Goal: Transaction & Acquisition: Purchase product/service

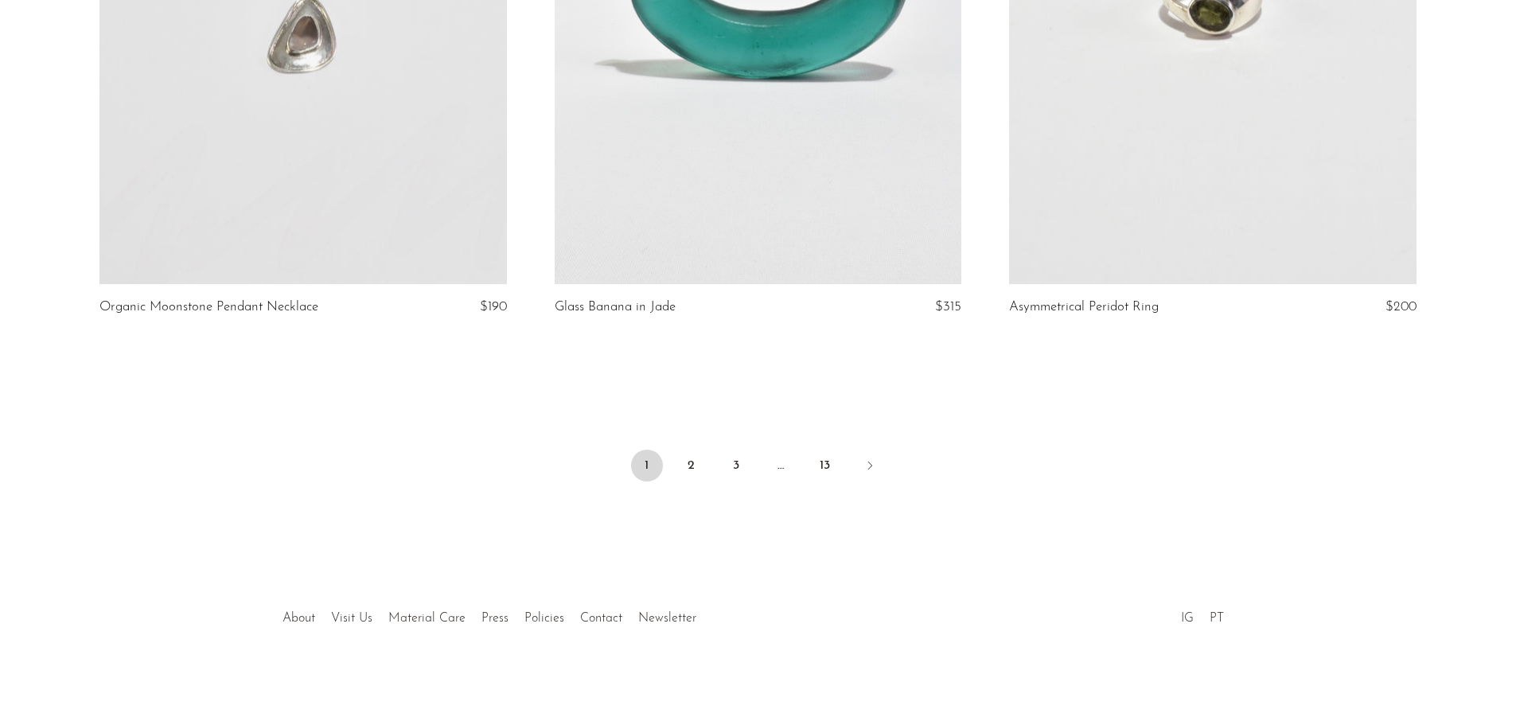
scroll to position [7237, 0]
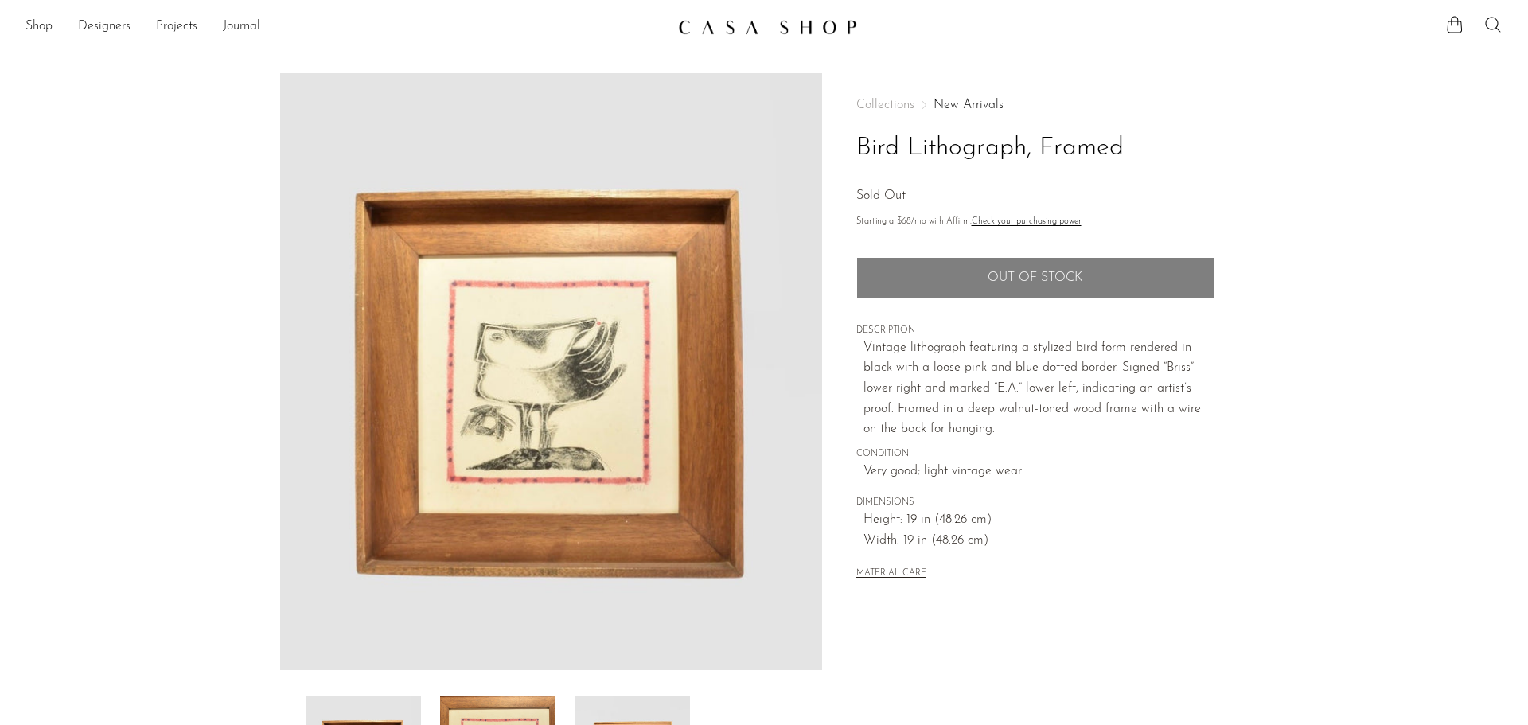
click at [747, 25] on img at bounding box center [767, 27] width 179 height 16
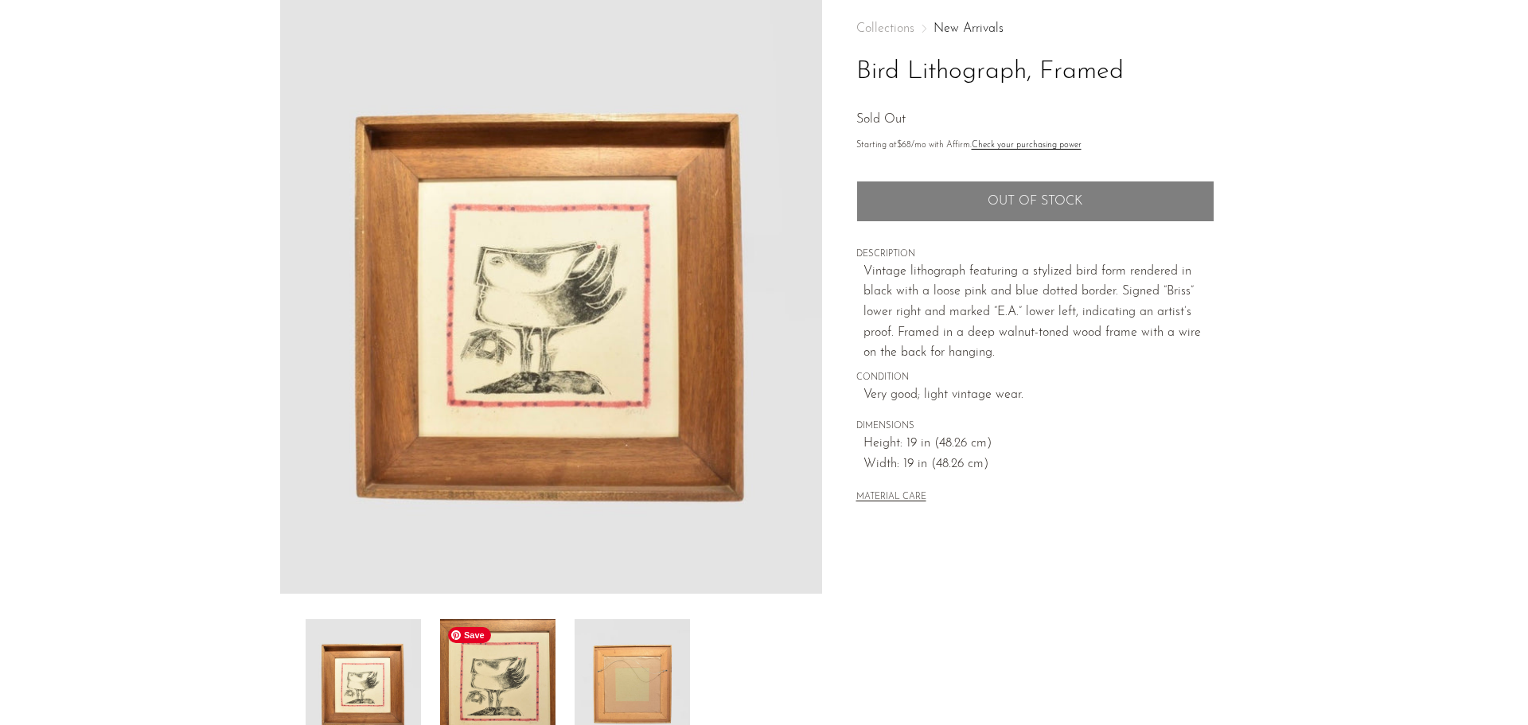
scroll to position [159, 0]
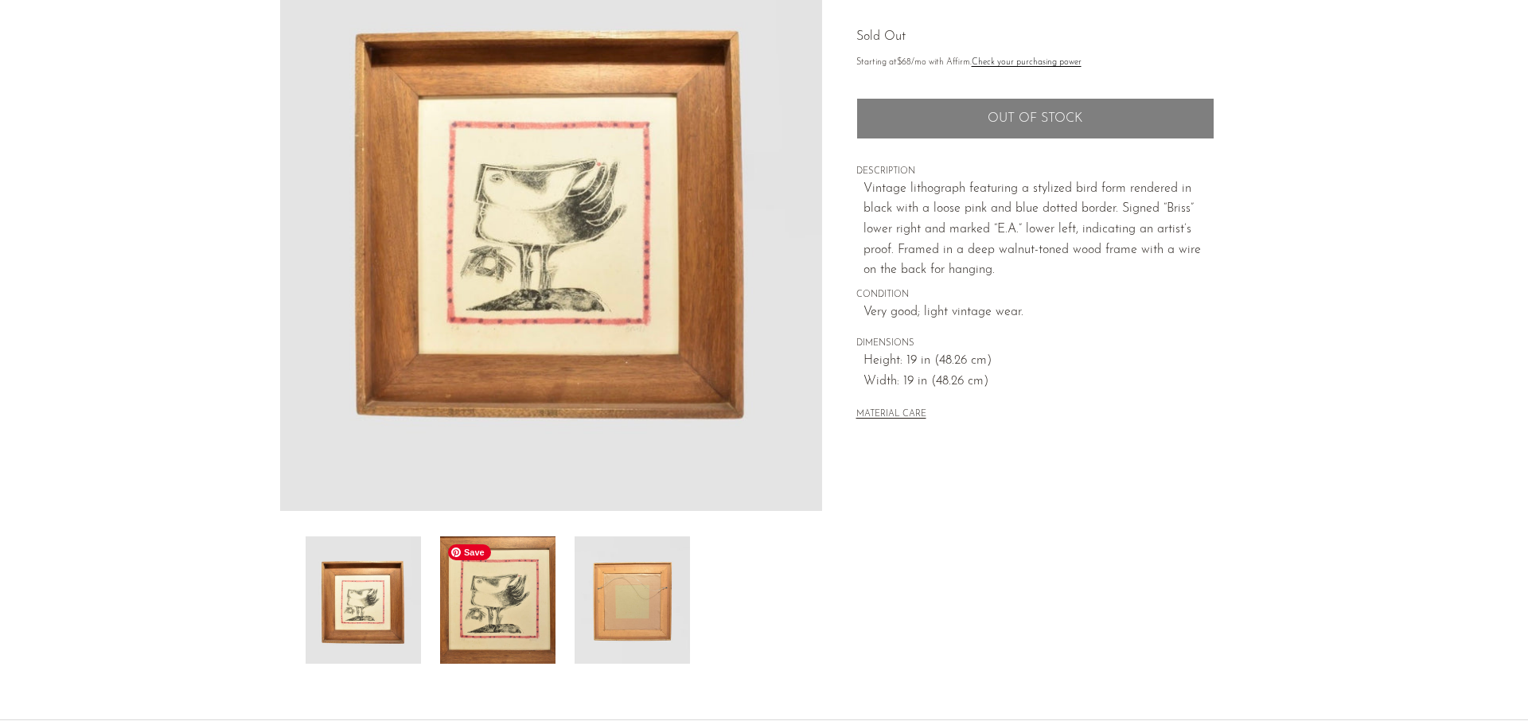
click at [497, 609] on img at bounding box center [497, 599] width 115 height 127
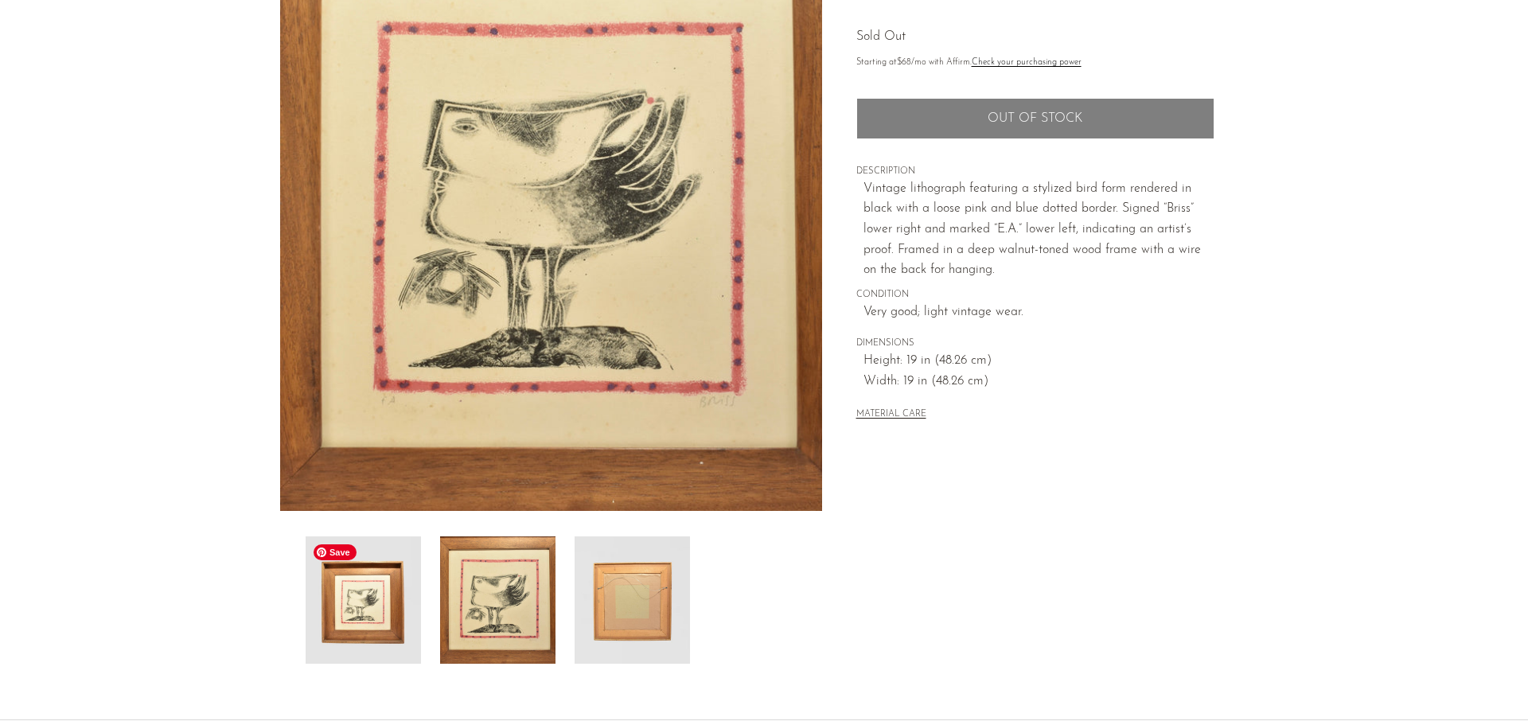
drag, startPoint x: 364, startPoint y: 609, endPoint x: 404, endPoint y: 595, distance: 42.3
click at [364, 610] on img at bounding box center [363, 599] width 115 height 127
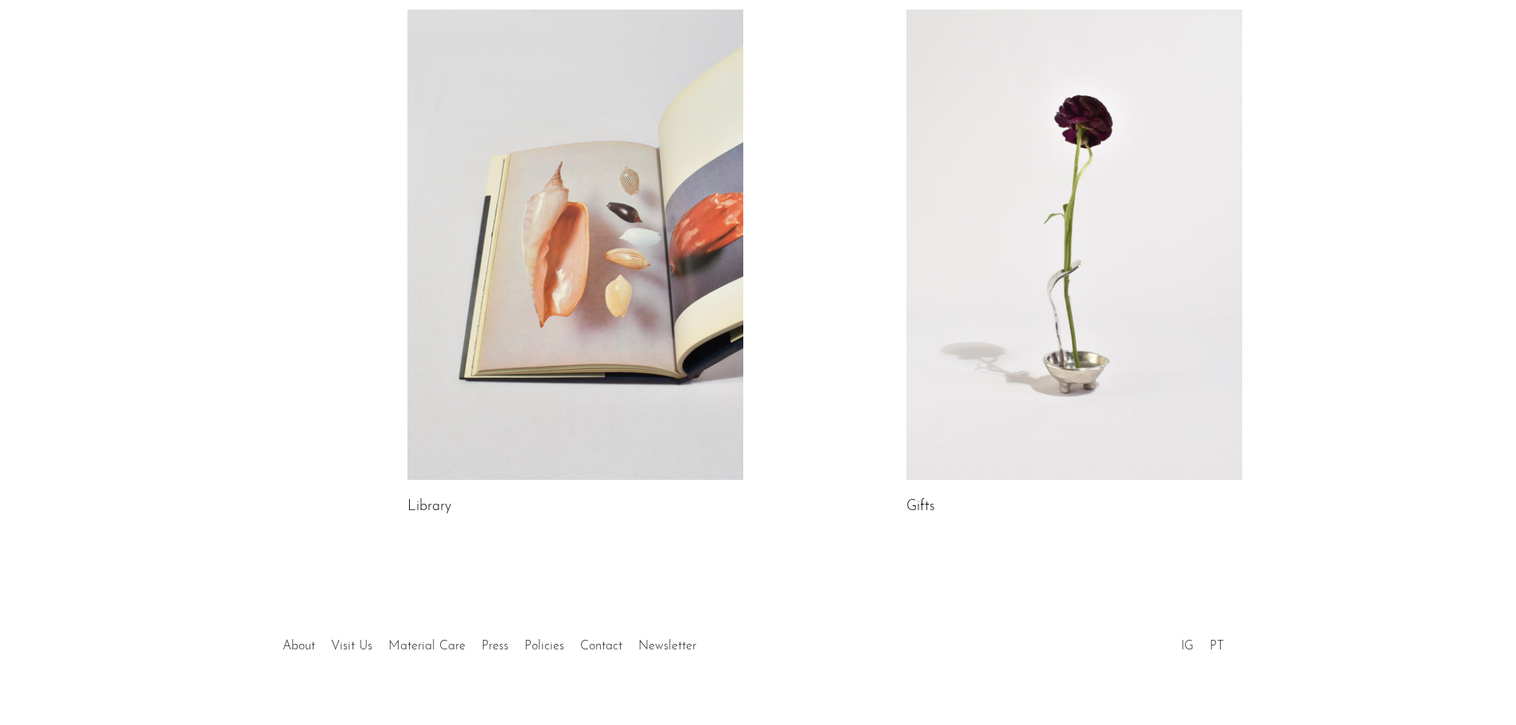
scroll to position [823, 0]
